Goal: Navigation & Orientation: Find specific page/section

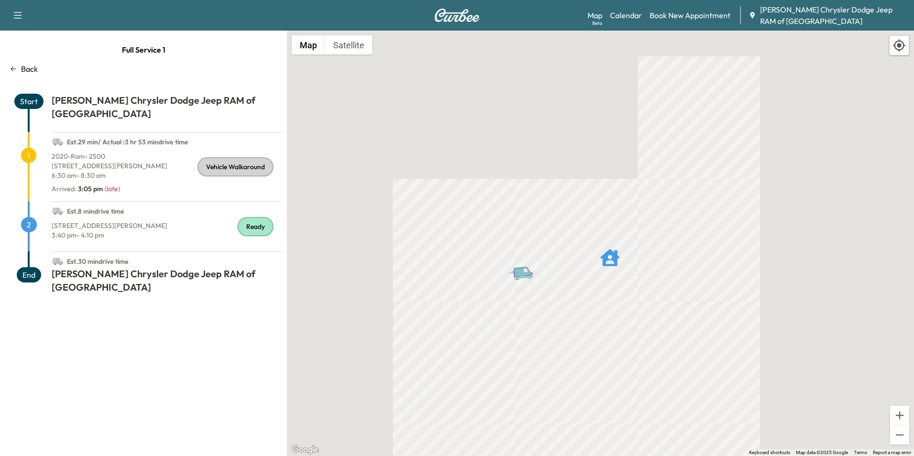
click at [28, 72] on p "Back" at bounding box center [29, 68] width 17 height 11
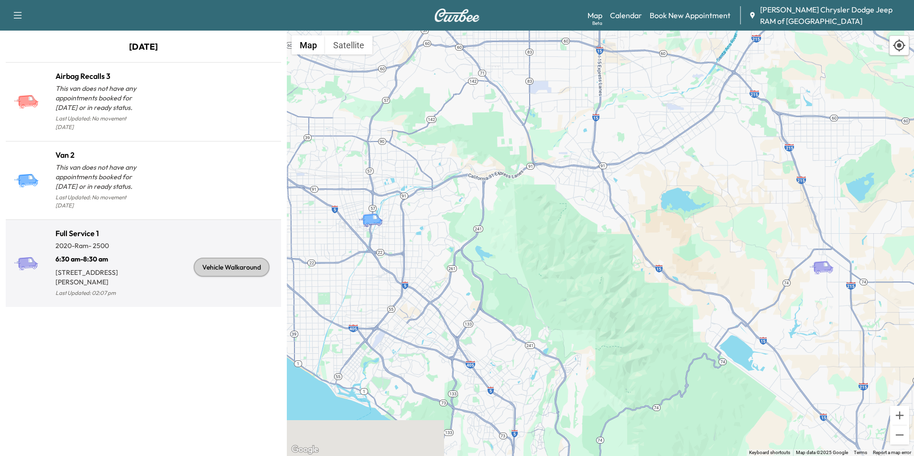
click at [180, 255] on div "Vehicle Walkaround" at bounding box center [210, 267] width 134 height 64
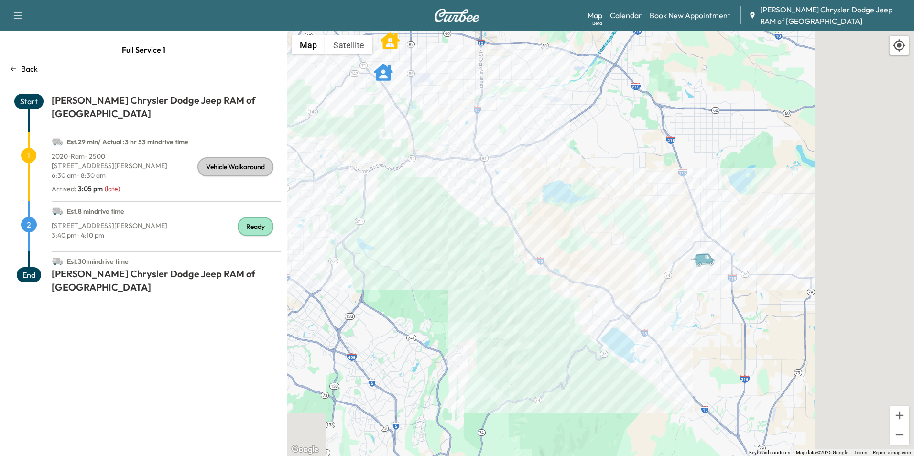
drag, startPoint x: 702, startPoint y: 316, endPoint x: 424, endPoint y: 201, distance: 300.6
click at [424, 201] on div "To activate drag with keyboard, press Alt + Enter. Once in keyboard drag state,…" at bounding box center [600, 243] width 627 height 425
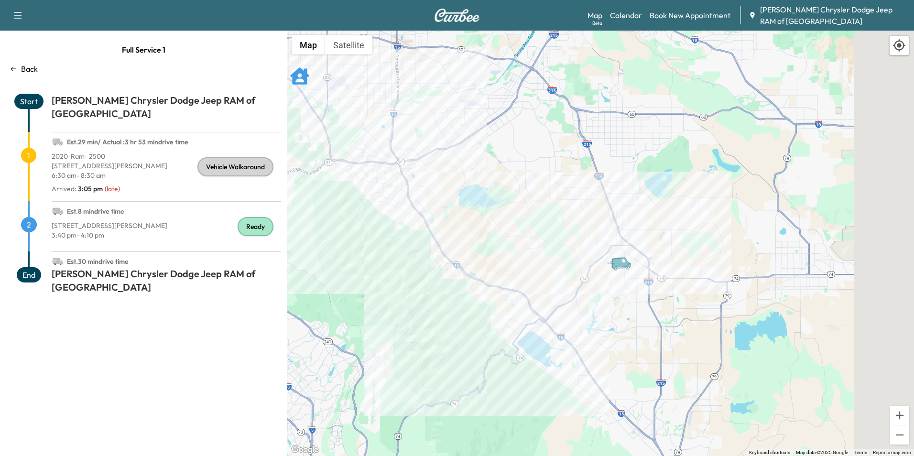
drag, startPoint x: 727, startPoint y: 294, endPoint x: 653, endPoint y: 307, distance: 75.3
click at [653, 307] on div "To activate drag with keyboard, press Alt + Enter. Once in keyboard drag state,…" at bounding box center [600, 243] width 627 height 425
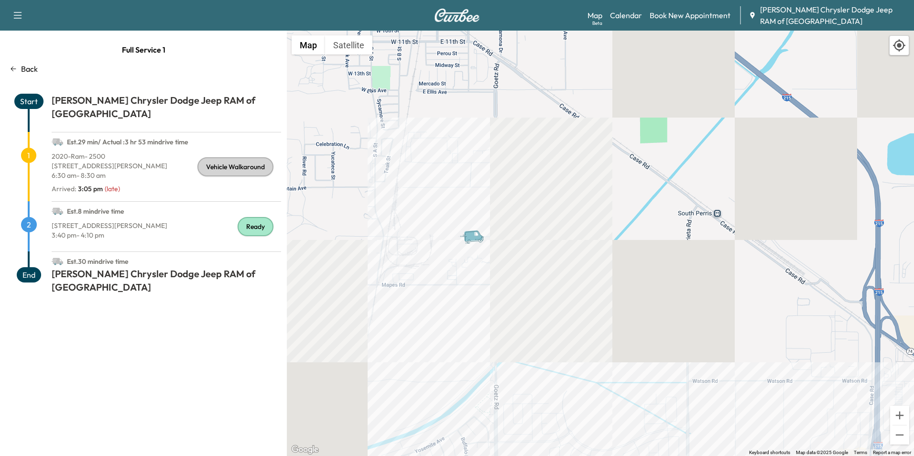
drag, startPoint x: 554, startPoint y: 80, endPoint x: 499, endPoint y: 433, distance: 357.5
click at [496, 455] on html "Support Log Out Map Beta Calendar Book New Appointment [PERSON_NAME] Chrysler D…" at bounding box center [457, 228] width 914 height 456
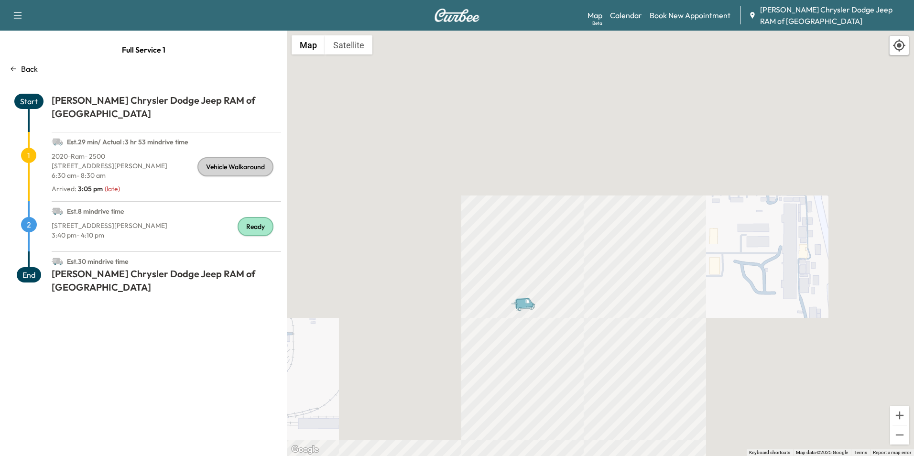
drag, startPoint x: 504, startPoint y: 195, endPoint x: 526, endPoint y: 368, distance: 174.4
click at [526, 368] on div "To activate drag with keyboard, press Alt + Enter. Once in keyboard drag state,…" at bounding box center [600, 243] width 627 height 425
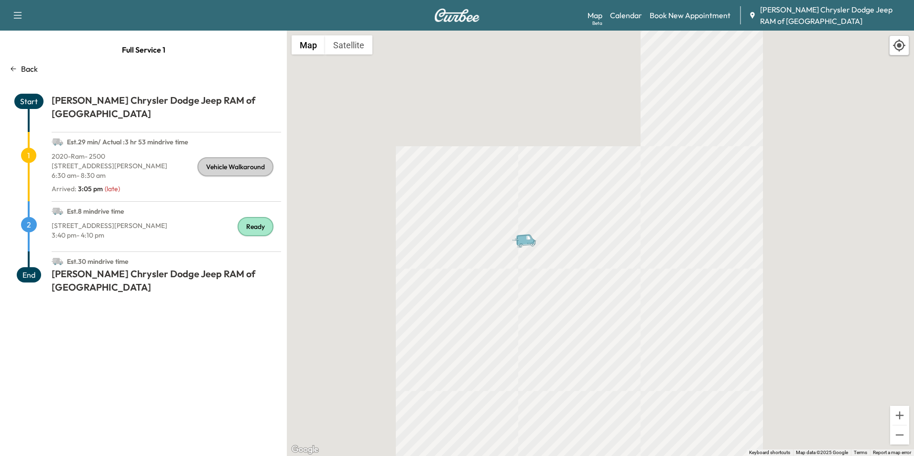
click at [34, 71] on p "Back" at bounding box center [29, 68] width 17 height 11
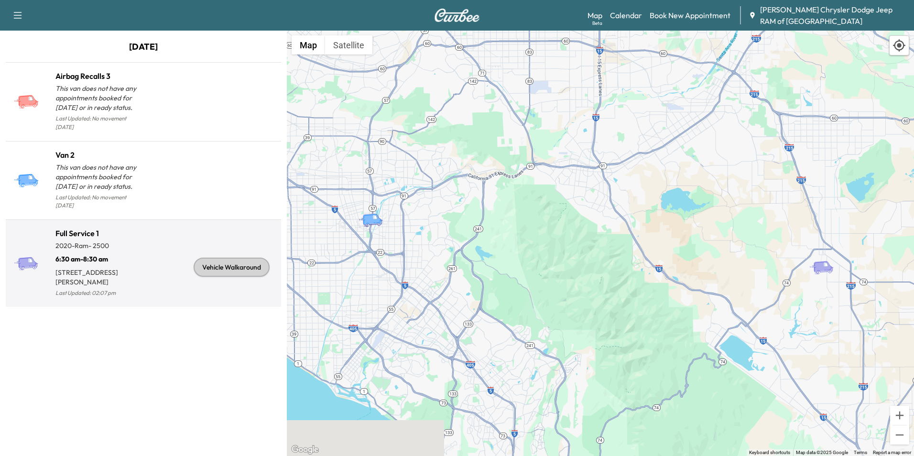
click at [90, 264] on p "[STREET_ADDRESS][PERSON_NAME]" at bounding box center [99, 275] width 88 height 23
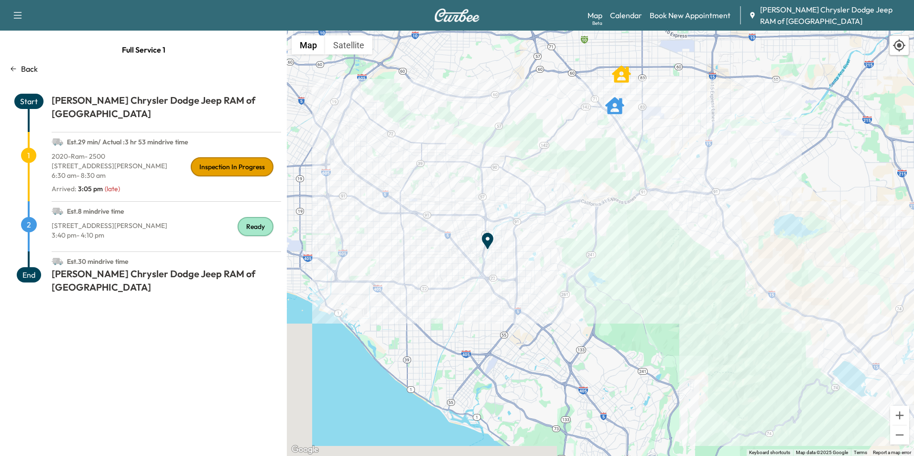
drag, startPoint x: 719, startPoint y: 359, endPoint x: 663, endPoint y: 257, distance: 115.9
click at [663, 257] on div "To activate drag with keyboard, press Alt + Enter. Once in keyboard drag state,…" at bounding box center [600, 243] width 627 height 425
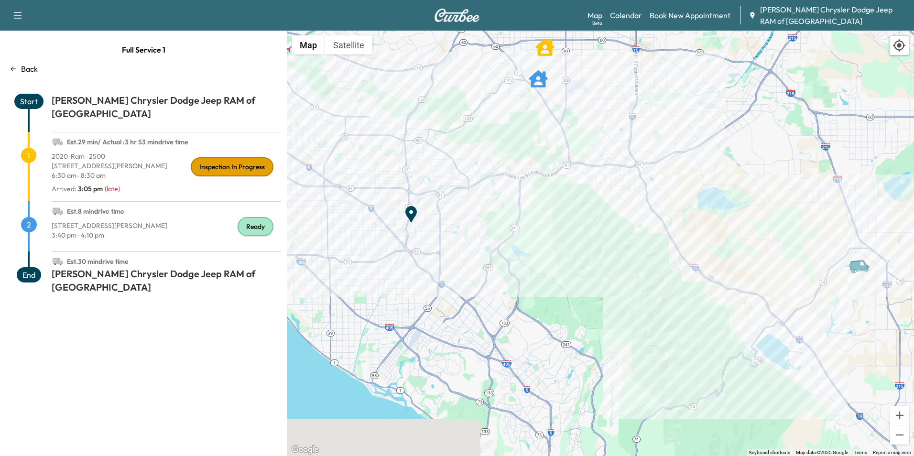
drag, startPoint x: 678, startPoint y: 290, endPoint x: 612, endPoint y: 289, distance: 66.4
click at [612, 289] on div "To activate drag with keyboard, press Alt + Enter. Once in keyboard drag state,…" at bounding box center [600, 243] width 627 height 425
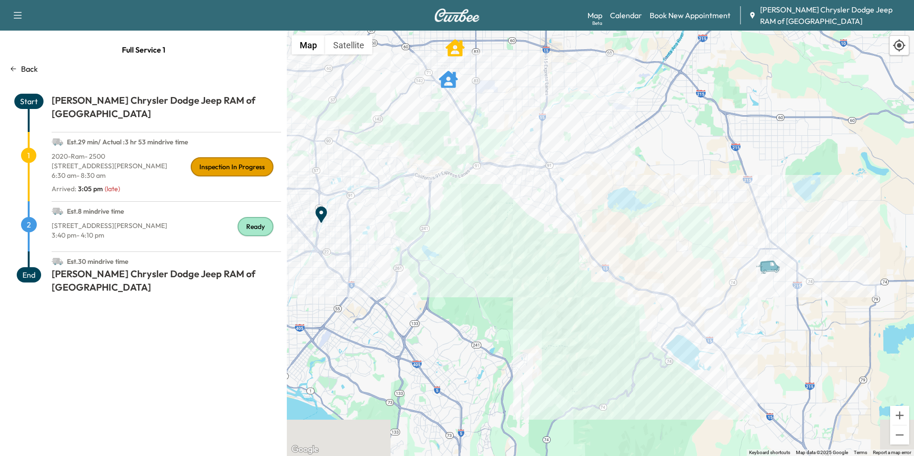
drag, startPoint x: 772, startPoint y: 339, endPoint x: 680, endPoint y: 338, distance: 91.8
click at [680, 338] on div "To activate drag with keyboard, press Alt + Enter. Once in keyboard drag state,…" at bounding box center [600, 243] width 627 height 425
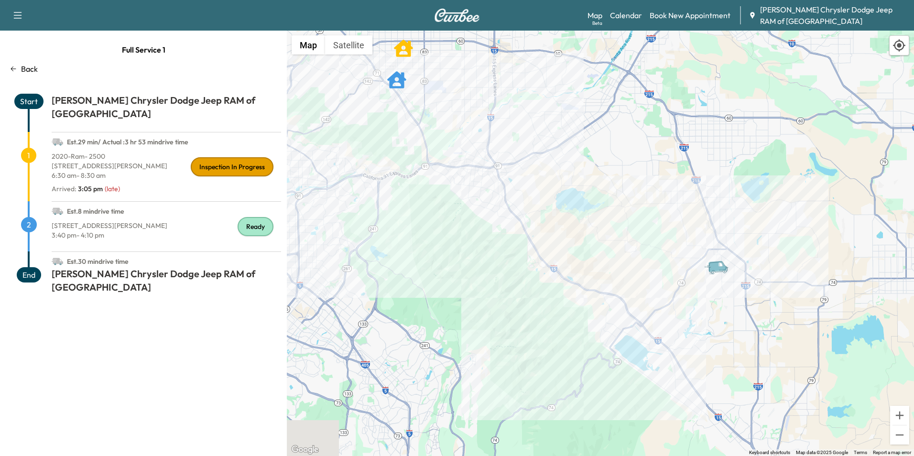
drag, startPoint x: 680, startPoint y: 338, endPoint x: 581, endPoint y: 341, distance: 99.5
click at [581, 341] on div "To activate drag with keyboard, press Alt + Enter. Once in keyboard drag state,…" at bounding box center [600, 243] width 627 height 425
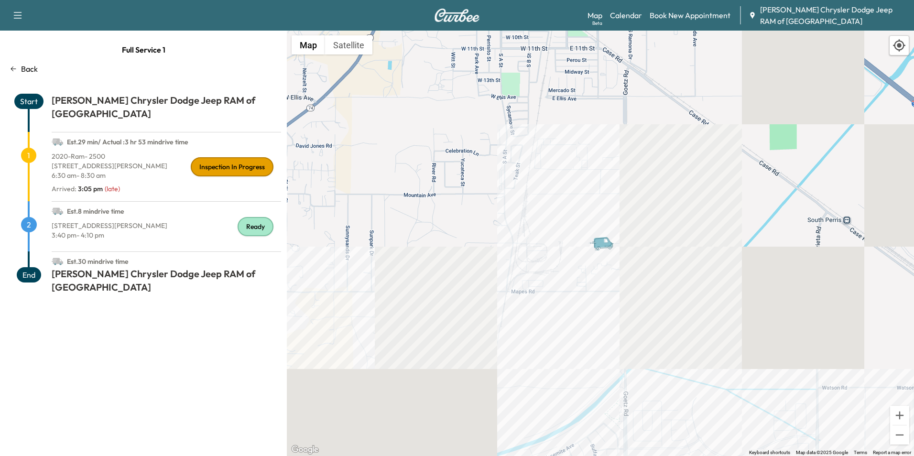
drag, startPoint x: 886, startPoint y: 38, endPoint x: 622, endPoint y: 460, distance: 497.3
click at [622, 455] on html "Support Log Out Map Beta Calendar Book New Appointment [PERSON_NAME] Chrysler D…" at bounding box center [457, 228] width 914 height 456
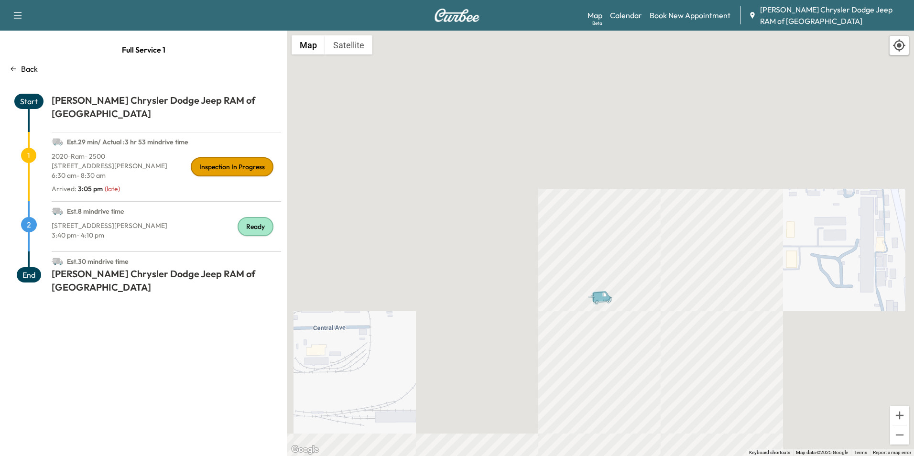
drag, startPoint x: 601, startPoint y: 232, endPoint x: 615, endPoint y: 448, distance: 216.0
click at [615, 448] on div "To activate drag with keyboard, press Alt + Enter. Once in keyboard drag state,…" at bounding box center [600, 243] width 627 height 425
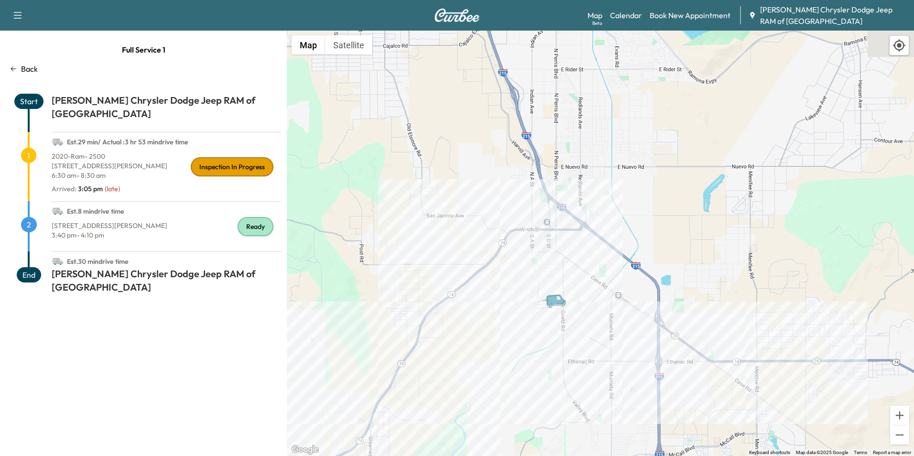
click at [3, 60] on div "Full Service 1 Back Start [PERSON_NAME] Chrysler Dodge Jeep RAM of [GEOGRAPHIC_…" at bounding box center [143, 243] width 287 height 425
click at [18, 69] on div "Back" at bounding box center [143, 68] width 275 height 11
